Goal: Information Seeking & Learning: Learn about a topic

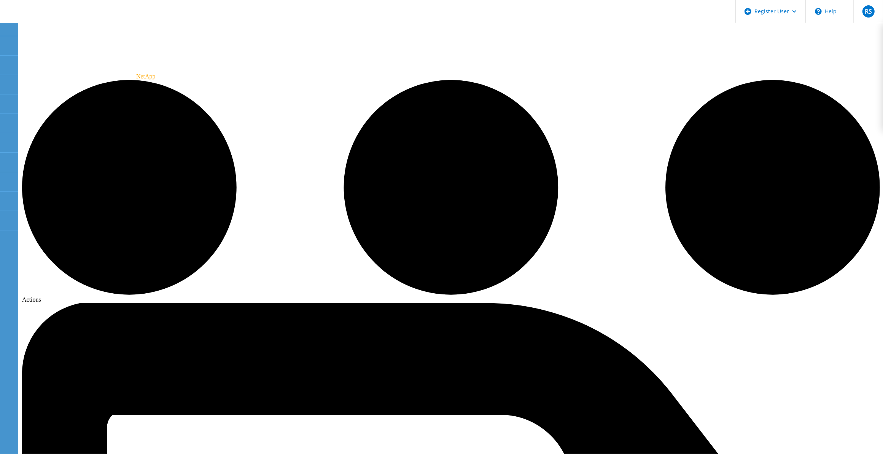
drag, startPoint x: 521, startPoint y: 278, endPoint x: 543, endPoint y: 252, distance: 33.8
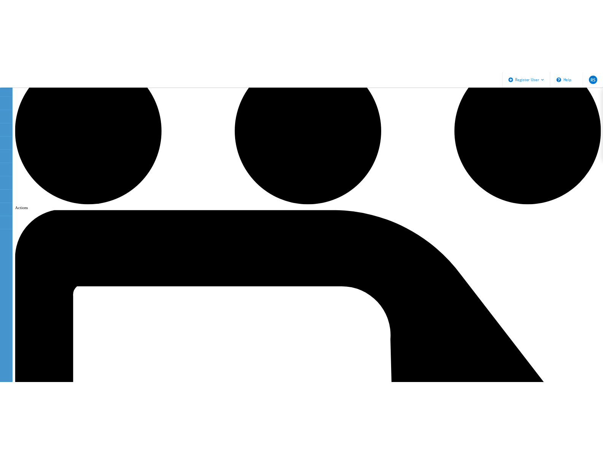
scroll to position [169, 0]
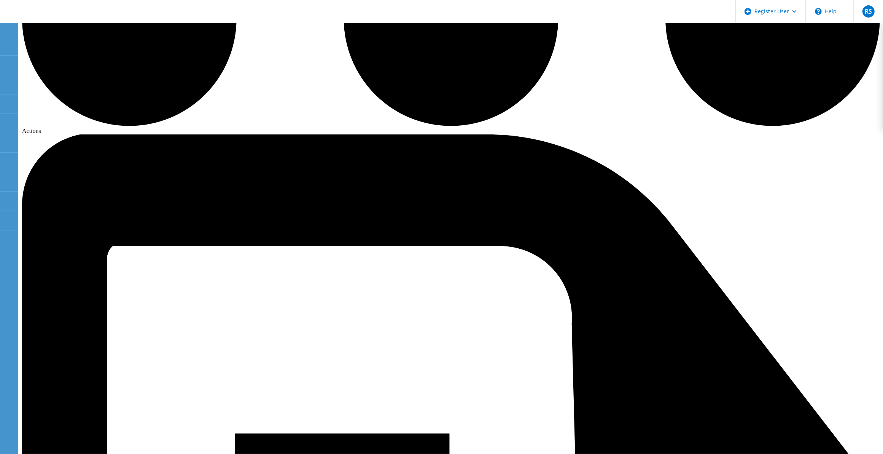
drag, startPoint x: 416, startPoint y: 202, endPoint x: 340, endPoint y: 185, distance: 77.9
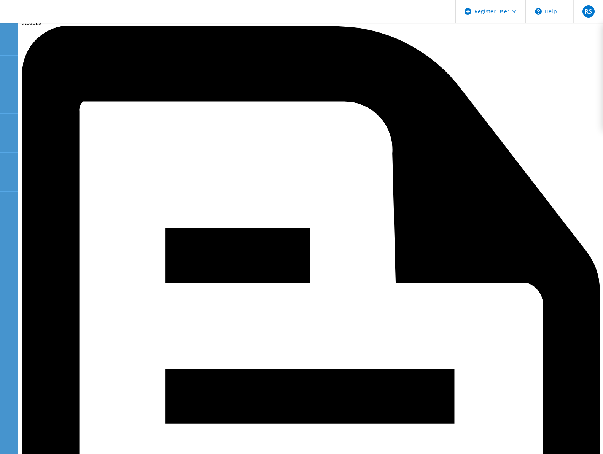
scroll to position [209, 0]
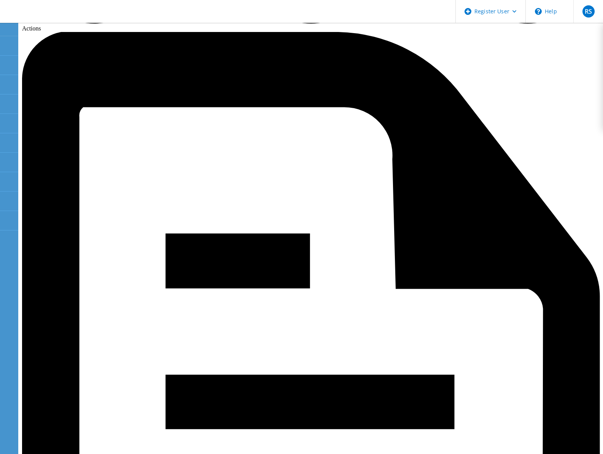
drag, startPoint x: 74, startPoint y: 173, endPoint x: 53, endPoint y: 172, distance: 21.7
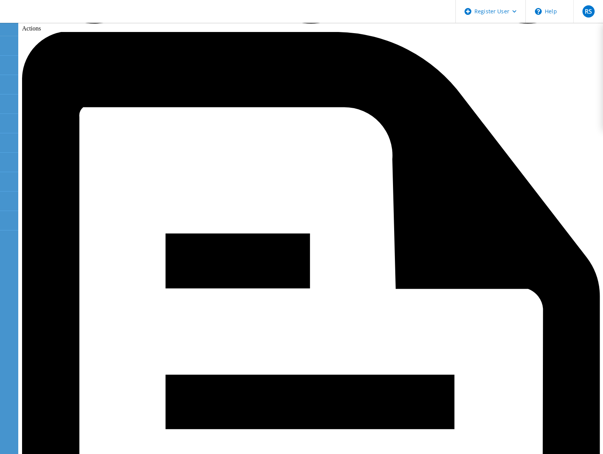
drag, startPoint x: 55, startPoint y: 166, endPoint x: 64, endPoint y: 169, distance: 9.1
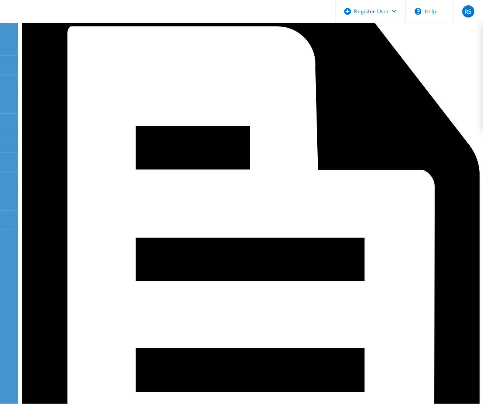
scroll to position [249, 0]
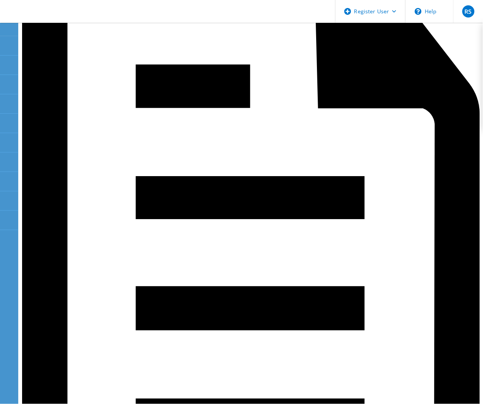
scroll to position [316, 0]
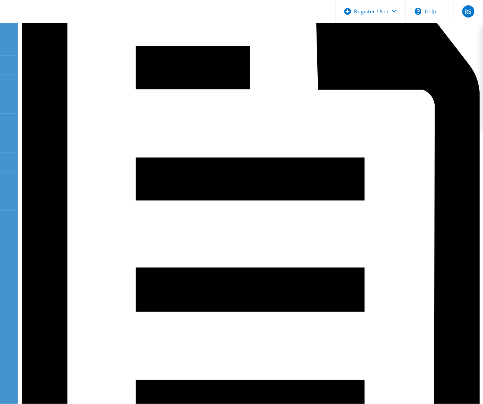
drag, startPoint x: 416, startPoint y: 356, endPoint x: 37, endPoint y: 359, distance: 379.1
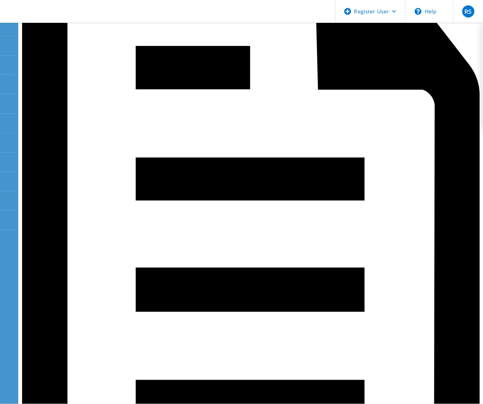
drag, startPoint x: 423, startPoint y: 250, endPoint x: 50, endPoint y: 233, distance: 373.0
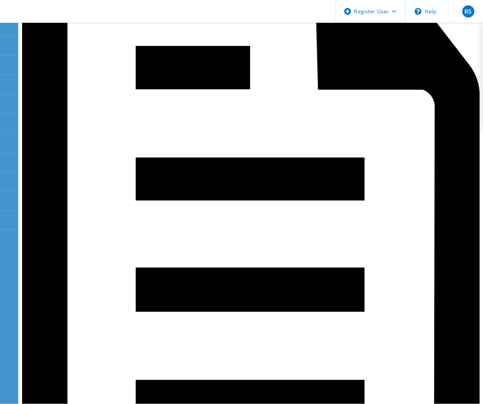
drag, startPoint x: 178, startPoint y: 268, endPoint x: 193, endPoint y: 253, distance: 20.5
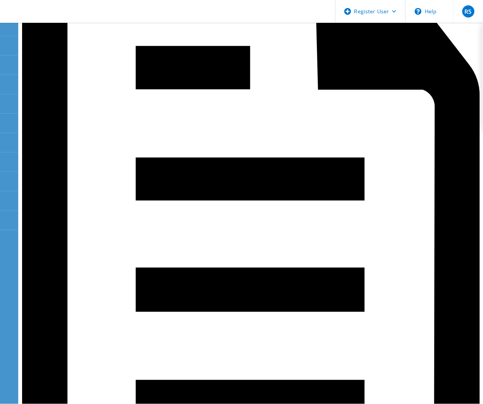
drag, startPoint x: 58, startPoint y: 240, endPoint x: 39, endPoint y: 243, distance: 19.6
drag, startPoint x: 39, startPoint y: 243, endPoint x: 52, endPoint y: 254, distance: 17.5
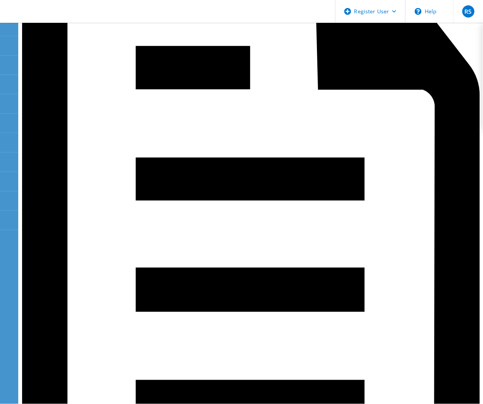
type input "4"
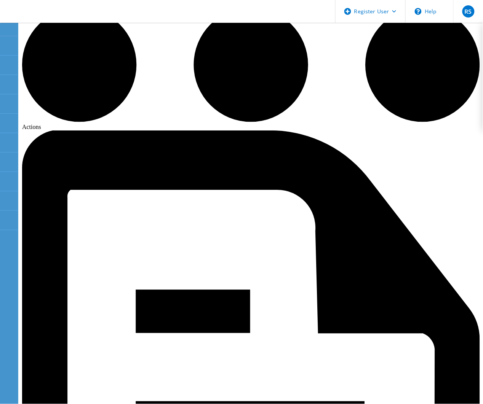
scroll to position [95, 0]
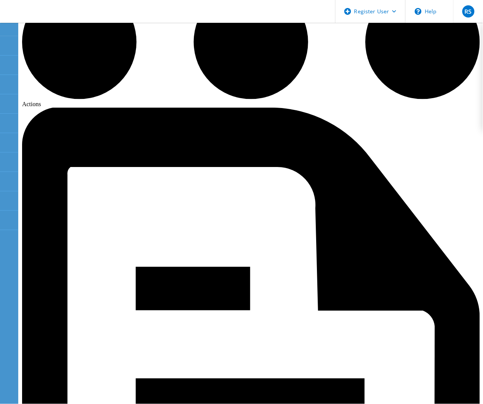
drag, startPoint x: 203, startPoint y: 319, endPoint x: 214, endPoint y: 320, distance: 11.4
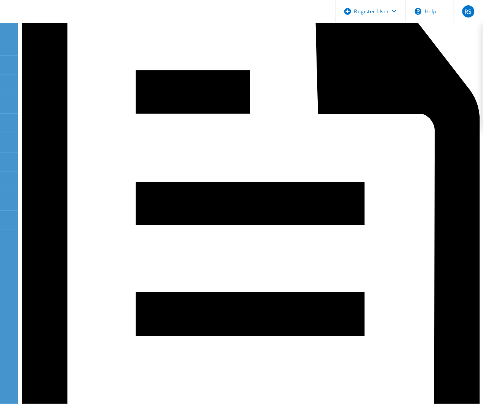
scroll to position [0, 0]
drag, startPoint x: 179, startPoint y: 363, endPoint x: 106, endPoint y: 368, distance: 73.2
